Goal: Task Accomplishment & Management: Manage account settings

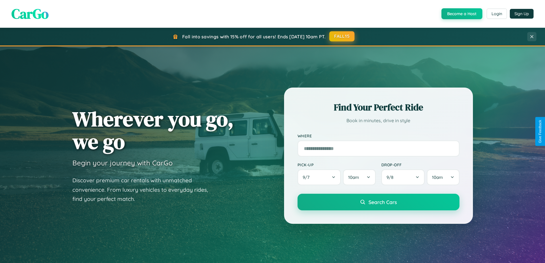
click at [342, 36] on button "FALL15" at bounding box center [341, 36] width 25 height 10
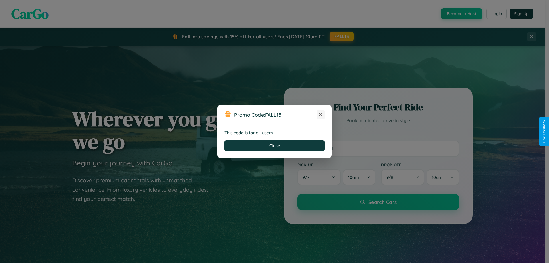
click at [321, 115] on icon at bounding box center [321, 115] width 6 height 6
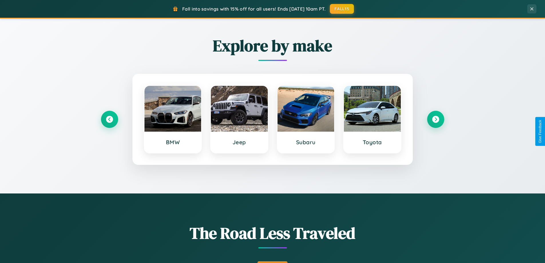
scroll to position [394, 0]
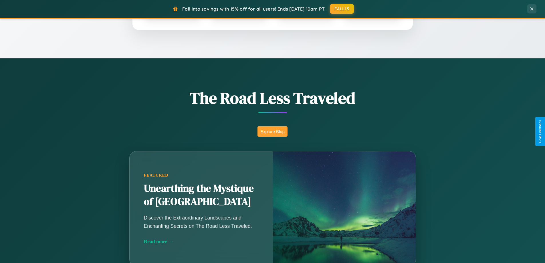
click at [272, 131] on button "Explore Blog" at bounding box center [273, 131] width 30 height 11
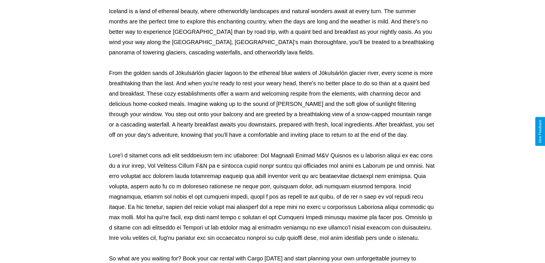
scroll to position [185, 0]
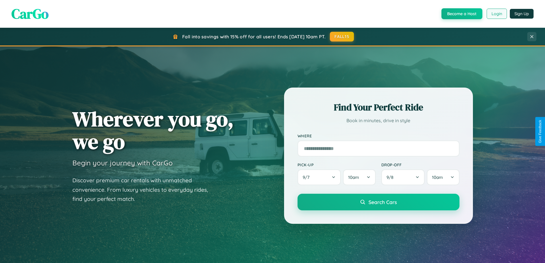
click at [497, 14] on button "Login" at bounding box center [497, 14] width 20 height 10
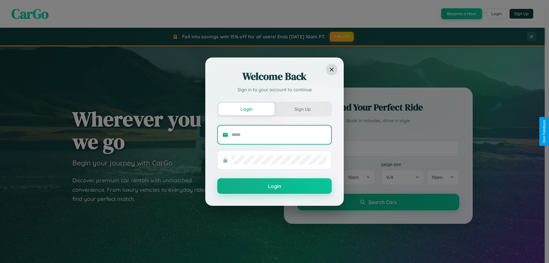
click at [279, 134] on input "text" at bounding box center [279, 134] width 95 height 9
type input "**********"
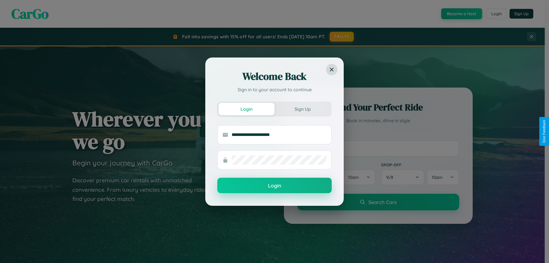
click at [275, 186] on button "Login" at bounding box center [274, 185] width 114 height 15
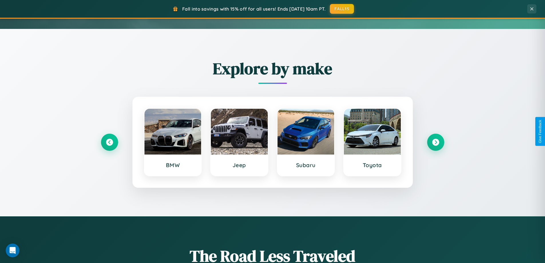
scroll to position [247, 0]
